Goal: Task Accomplishment & Management: Manage account settings

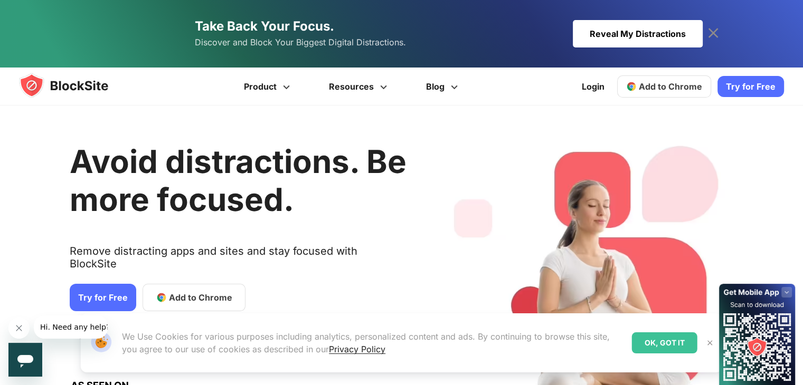
click at [678, 91] on span "Add to Chrome" at bounding box center [670, 86] width 63 height 11
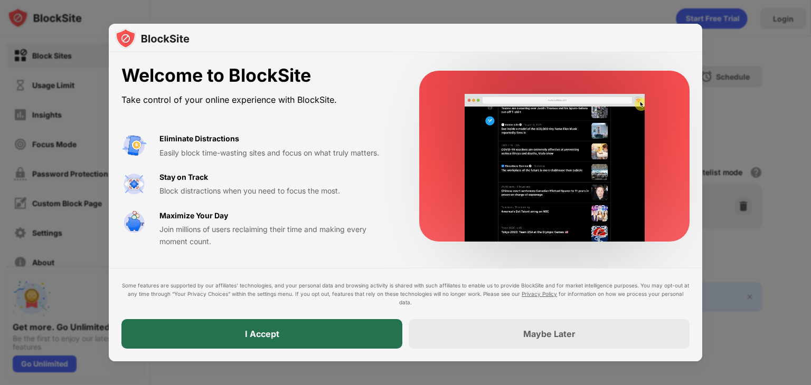
click at [327, 337] on div "I Accept" at bounding box center [261, 334] width 281 height 30
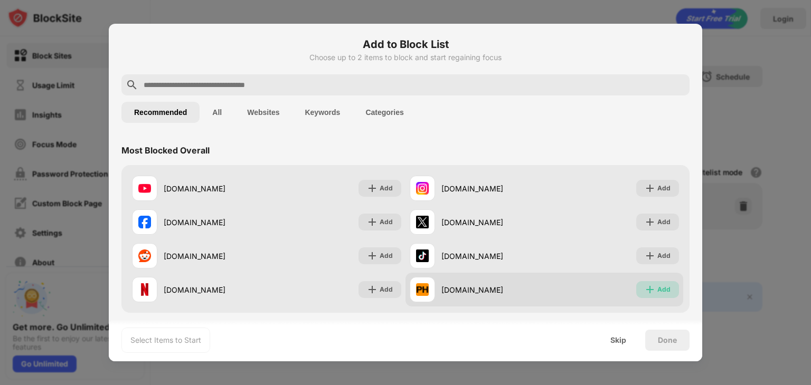
click at [658, 288] on div "Add" at bounding box center [663, 290] width 13 height 11
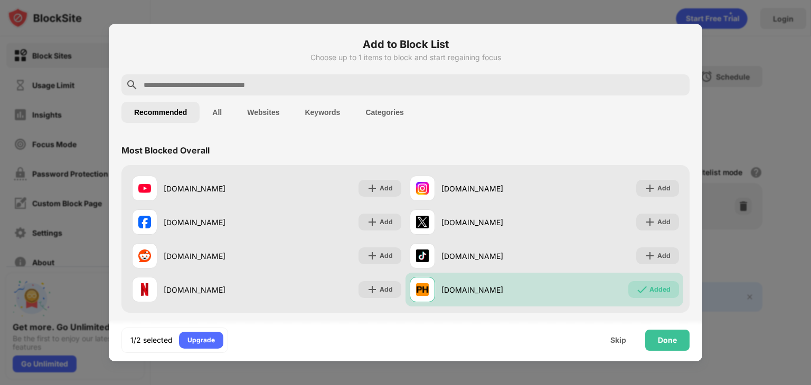
click at [259, 105] on button "Websites" at bounding box center [263, 112] width 58 height 21
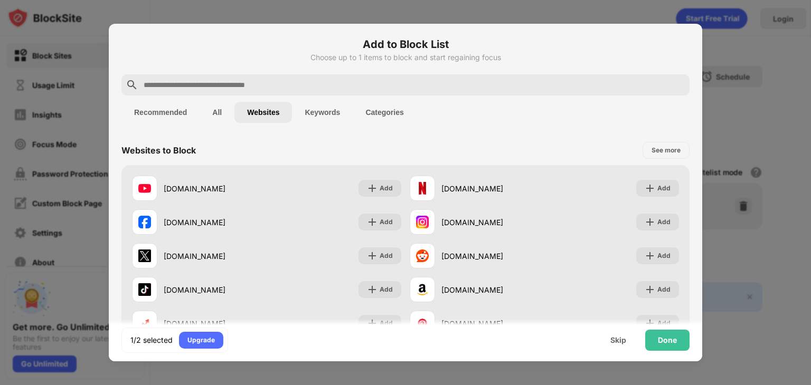
click at [329, 112] on button "Keywords" at bounding box center [322, 112] width 61 height 21
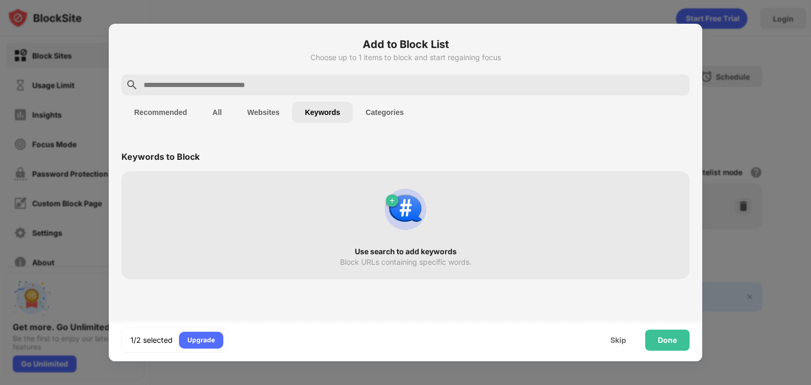
click at [379, 104] on button "Categories" at bounding box center [384, 112] width 63 height 21
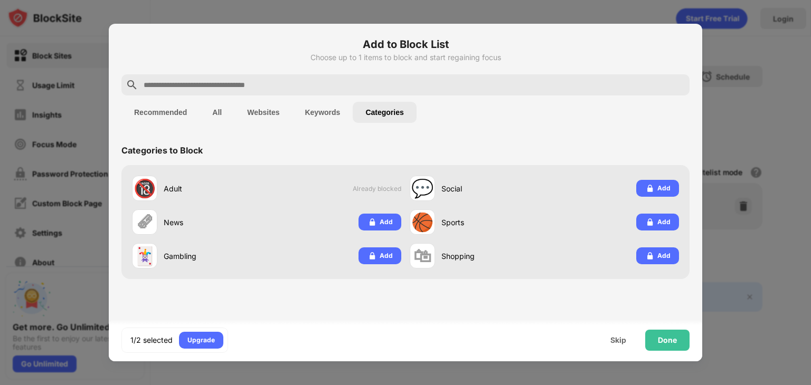
click at [156, 109] on button "Recommended" at bounding box center [160, 112] width 78 height 21
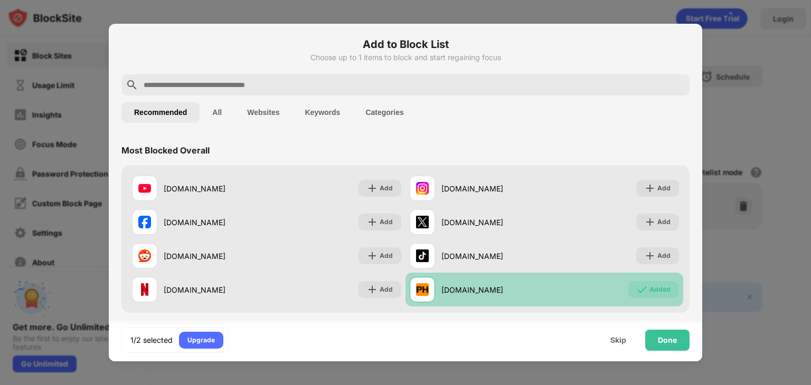
click at [637, 293] on img at bounding box center [642, 290] width 11 height 11
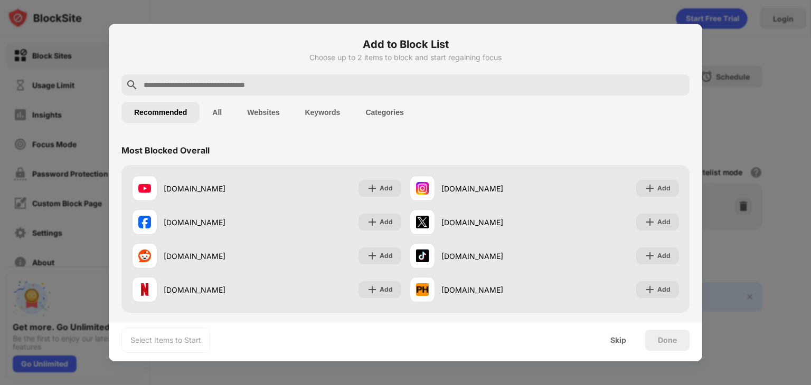
click at [249, 112] on button "Websites" at bounding box center [263, 112] width 58 height 21
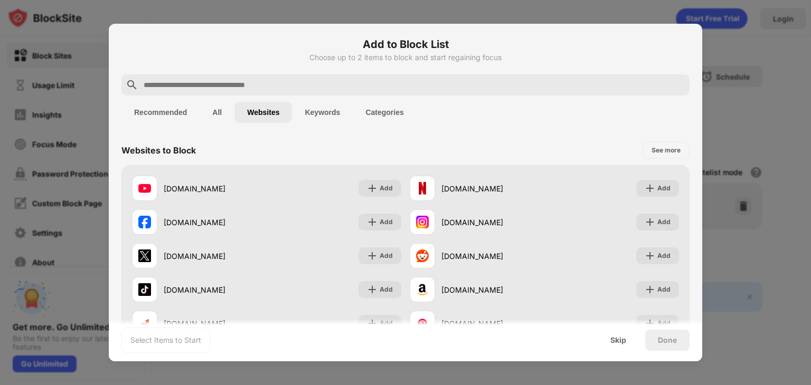
click at [365, 108] on button "Categories" at bounding box center [384, 112] width 63 height 21
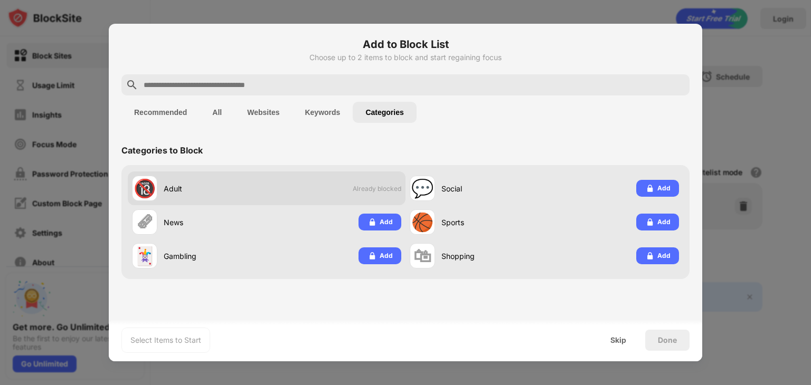
click at [365, 188] on span "Already blocked" at bounding box center [377, 189] width 49 height 8
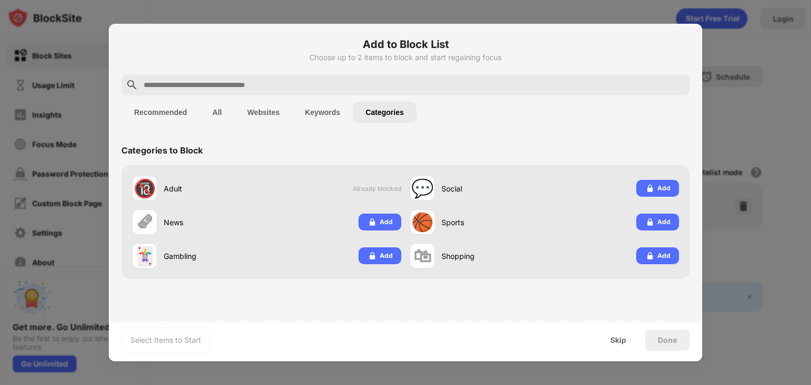
click at [663, 341] on div "Done" at bounding box center [667, 340] width 19 height 8
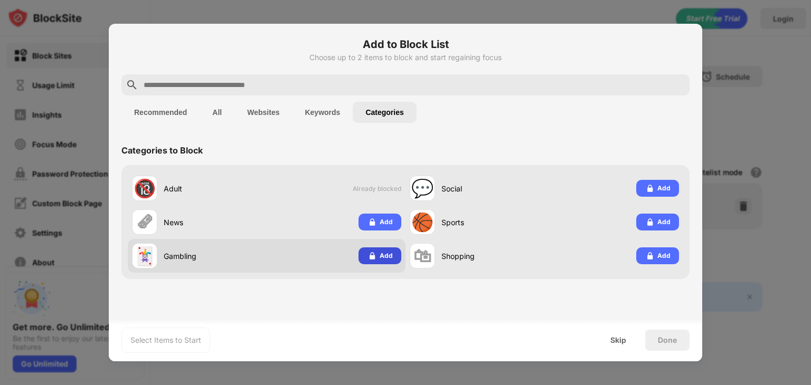
click at [378, 254] on div "Add" at bounding box center [379, 256] width 43 height 17
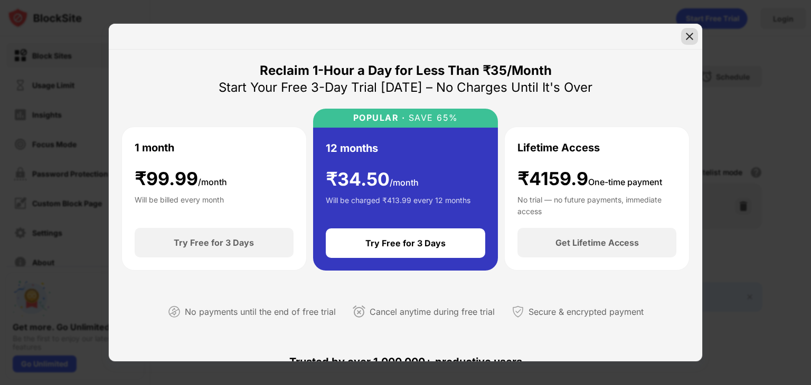
click at [691, 30] on div at bounding box center [689, 36] width 17 height 17
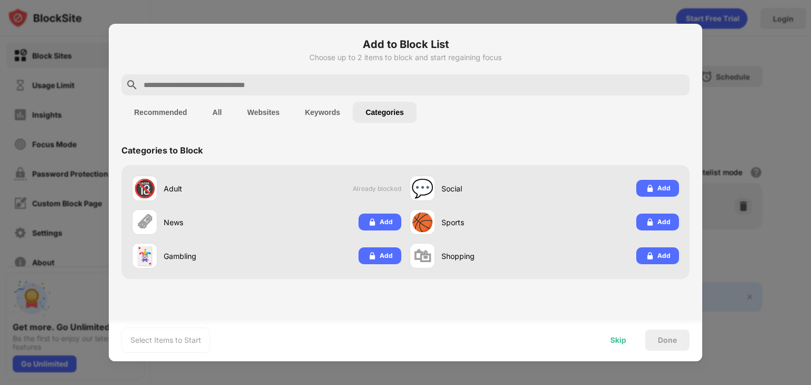
click at [625, 334] on div "Skip" at bounding box center [618, 340] width 41 height 21
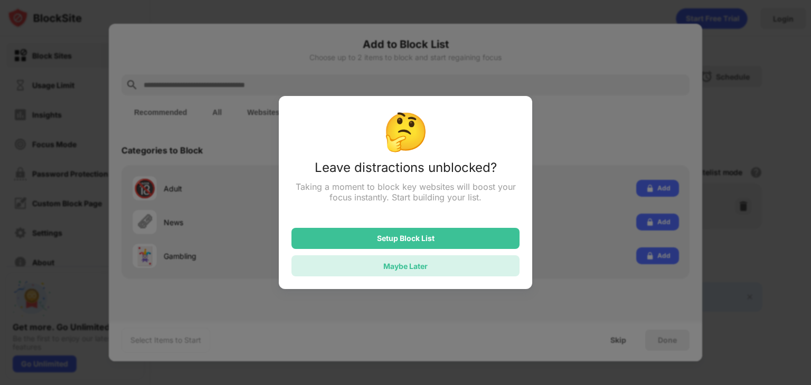
click at [404, 265] on div "Maybe Later" at bounding box center [405, 266] width 44 height 9
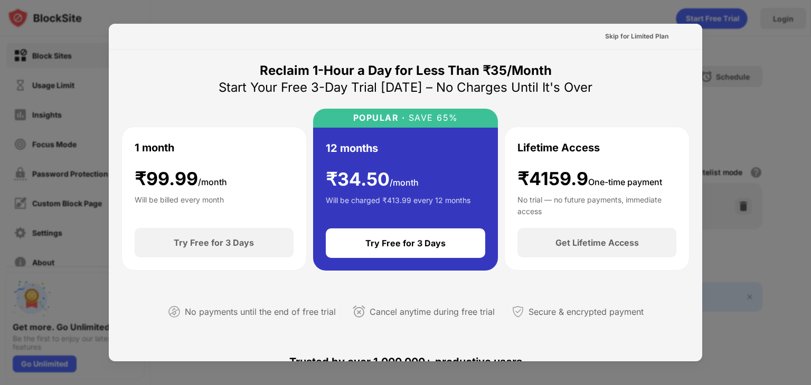
click at [687, 10] on div at bounding box center [405, 192] width 811 height 385
click at [641, 40] on div "Skip for Limited Plan" at bounding box center [636, 36] width 63 height 11
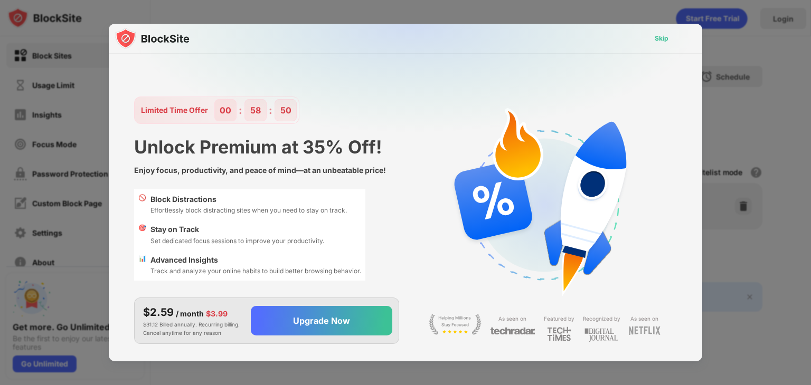
click at [654, 36] on div "Skip" at bounding box center [661, 38] width 31 height 17
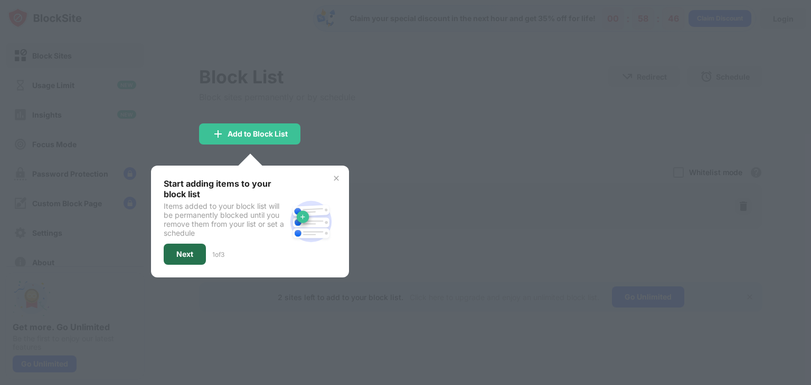
click at [194, 252] on div "Next" at bounding box center [185, 254] width 42 height 21
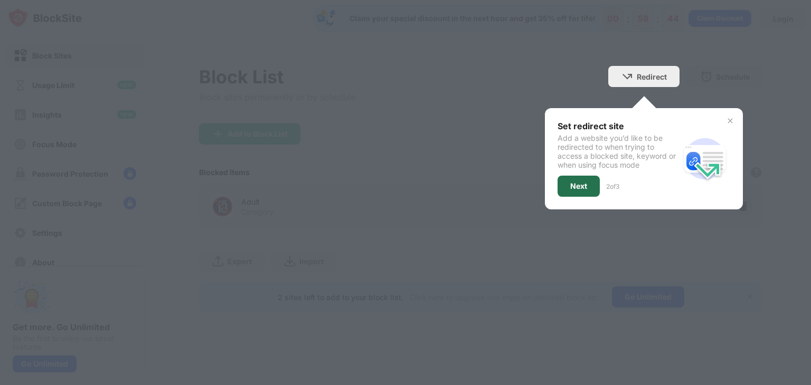
click at [588, 182] on div "Next" at bounding box center [579, 186] width 42 height 21
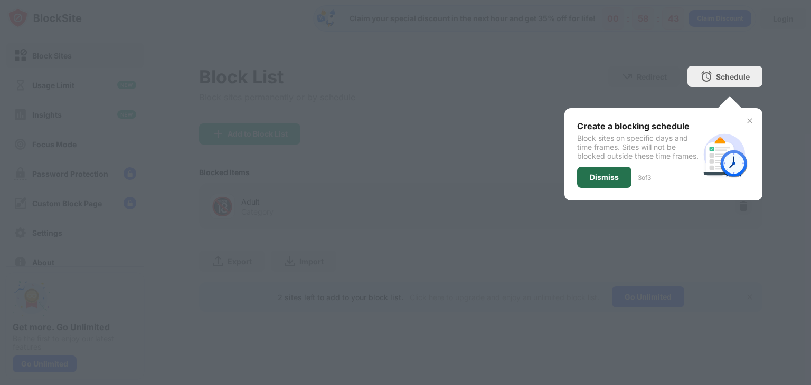
click at [604, 182] on div "Dismiss" at bounding box center [604, 177] width 29 height 8
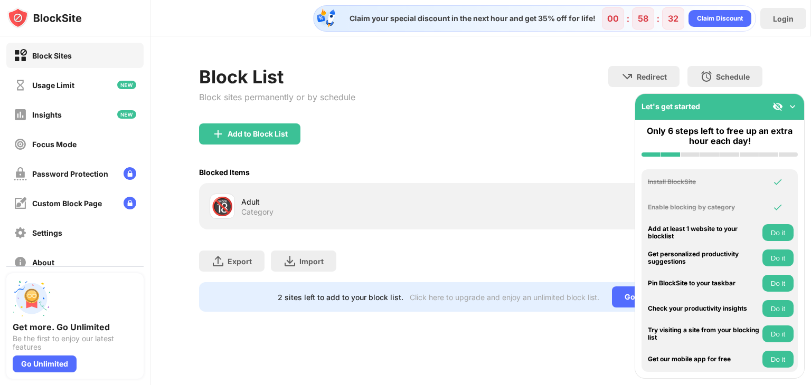
click at [790, 106] on img at bounding box center [792, 106] width 11 height 11
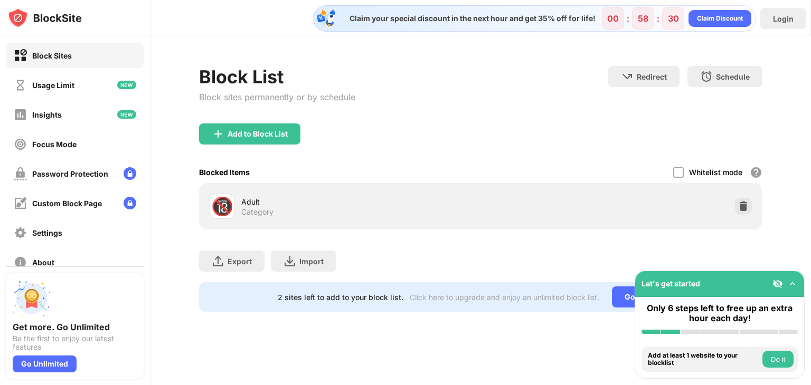
click at [776, 281] on img at bounding box center [777, 284] width 11 height 11
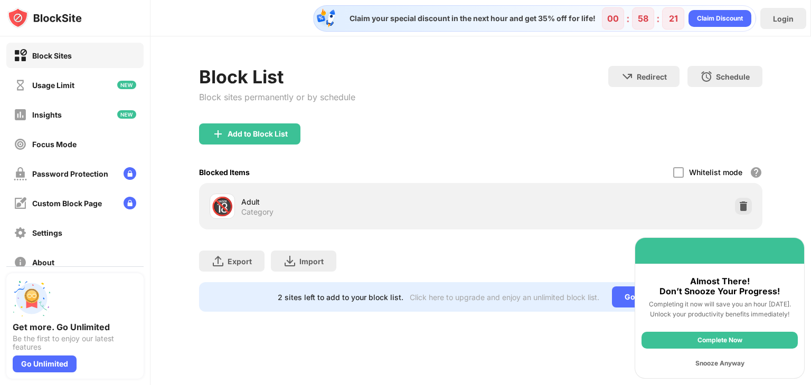
click at [727, 364] on div "Snooze Anyway" at bounding box center [719, 363] width 156 height 17
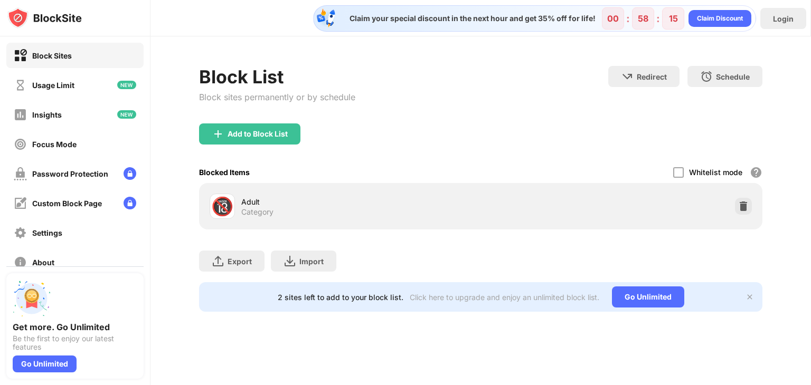
click at [751, 298] on img at bounding box center [750, 297] width 8 height 8
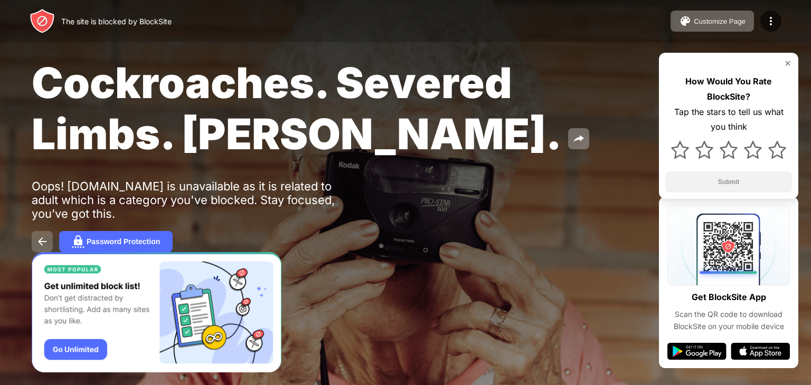
click at [41, 246] on img at bounding box center [42, 241] width 13 height 13
